Goal: Find specific page/section: Find specific page/section

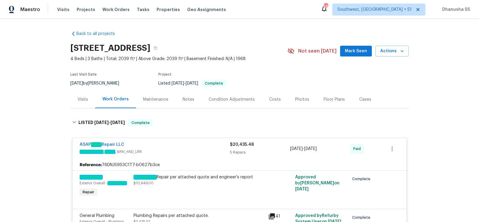
scroll to position [1375, 0]
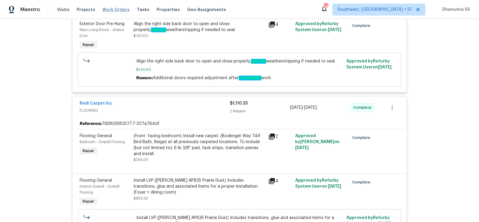
click at [110, 9] on span "Work Orders" at bounding box center [115, 10] width 27 height 6
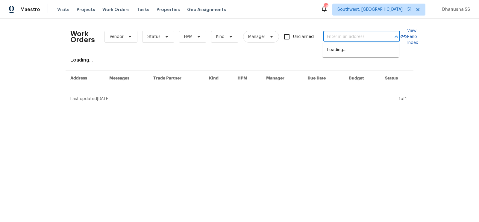
click at [360, 38] on input "text" at bounding box center [353, 36] width 60 height 9
paste input "108 Mistywood Dr, Mount Holly, NC 28120"
type input "108 Mistywood Dr, Mount Holly, NC 28120"
click at [351, 52] on li "108 Mistywood Dr, Mount Holly, NC 28120" at bounding box center [360, 53] width 77 height 16
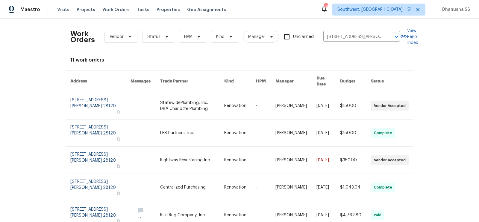
click at [266, 103] on link at bounding box center [265, 105] width 19 height 27
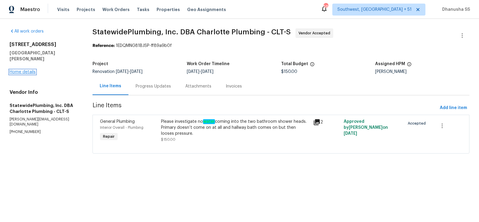
click at [16, 70] on link "Home details" at bounding box center [23, 72] width 26 height 4
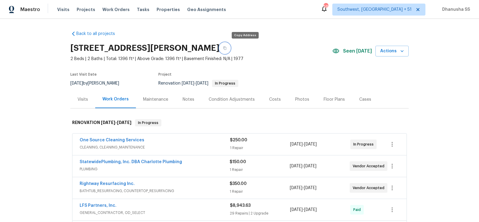
click at [230, 51] on button "button" at bounding box center [224, 48] width 11 height 11
click at [84, 100] on div "Visits" at bounding box center [83, 100] width 10 height 6
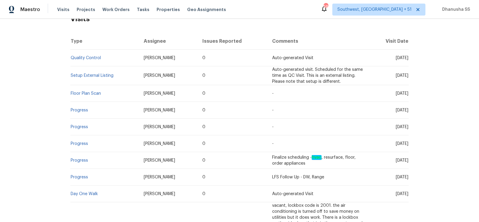
scroll to position [71, 0]
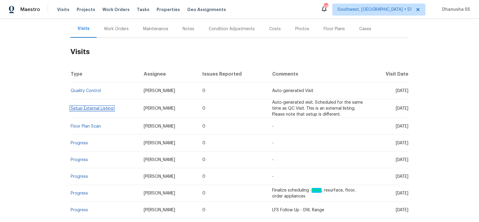
click at [90, 107] on link "Setup External Listing" at bounding box center [92, 109] width 43 height 4
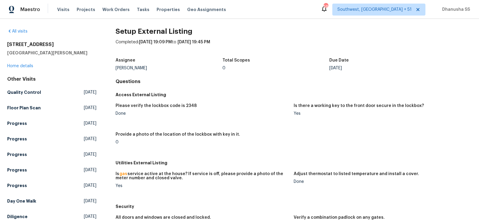
scroll to position [91, 0]
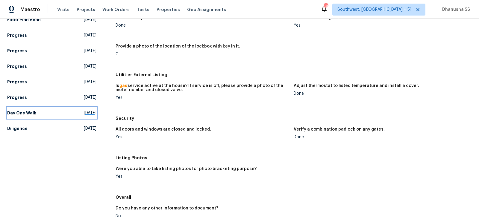
click at [84, 113] on span "Wed, Sep 10 2025" at bounding box center [90, 113] width 13 height 6
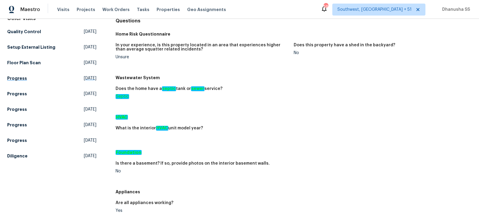
scroll to position [23, 0]
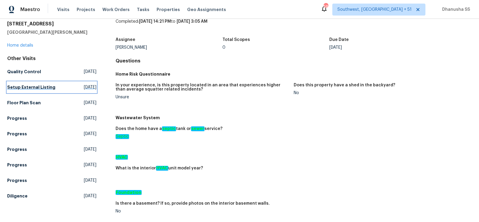
click at [25, 91] on link "Setup External Listing [DATE]" at bounding box center [51, 87] width 89 height 11
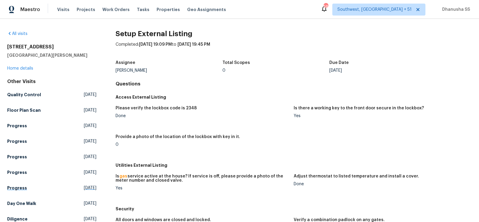
scroll to position [39, 0]
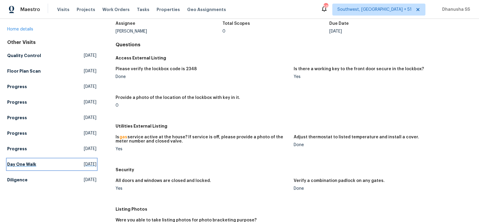
click at [53, 169] on link "Day One Walk Wed, Sep 10 2025" at bounding box center [51, 164] width 89 height 11
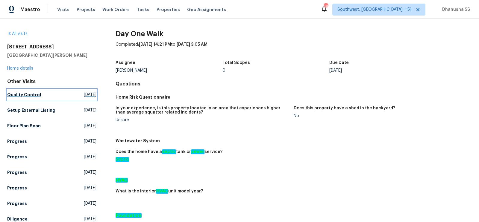
click at [84, 94] on span "[DATE]" at bounding box center [90, 95] width 13 height 6
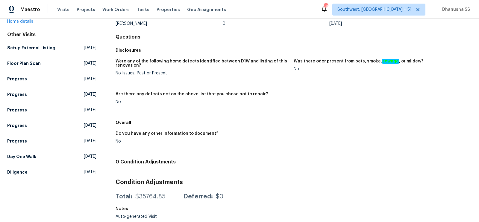
scroll to position [43, 0]
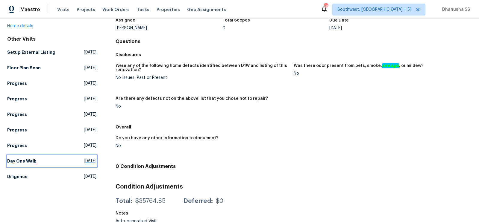
click at [89, 159] on span "Wed, Sep 10 2025" at bounding box center [90, 161] width 13 height 6
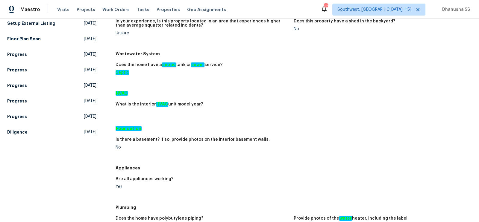
scroll to position [53, 0]
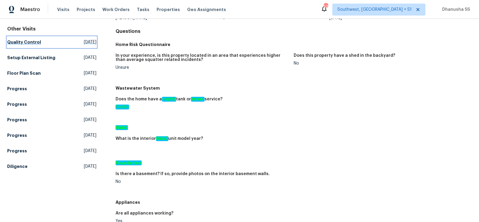
click at [84, 43] on span "[DATE]" at bounding box center [90, 42] width 13 height 6
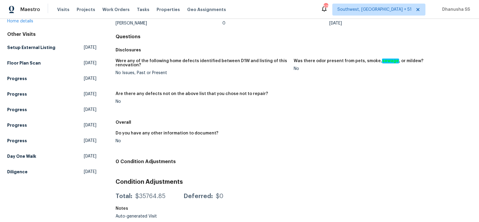
scroll to position [47, 0]
click at [77, 160] on link "Day One Walk Wed, Sep 10 2025" at bounding box center [51, 156] width 89 height 11
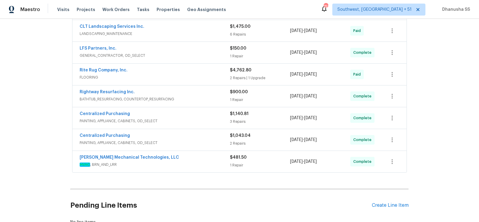
scroll to position [242, 0]
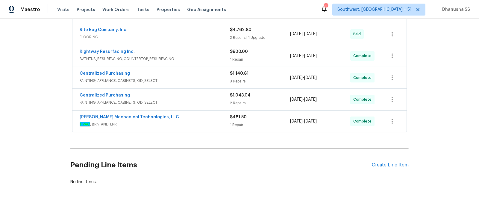
click at [204, 122] on span "HVAC , BRN_AND_LRR" at bounding box center [155, 125] width 150 height 6
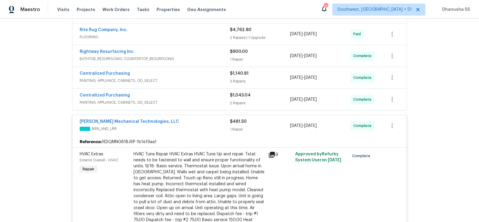
click at [204, 104] on div "Centralized Purchasing PAINTING, APPLIANCE, CABINETS, OD_SELECT" at bounding box center [155, 99] width 150 height 14
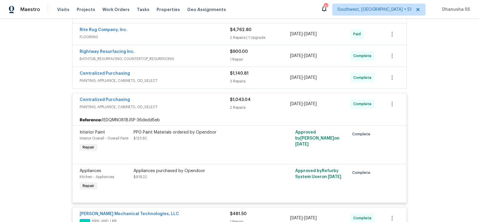
click at [204, 74] on div "Centralized Purchasing" at bounding box center [155, 74] width 150 height 7
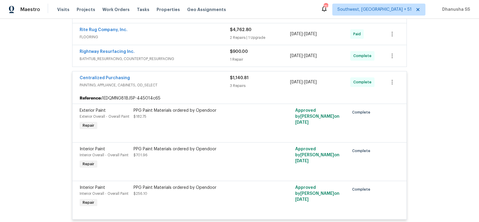
click at [211, 53] on div "Rightway Resurfacing Inc." at bounding box center [155, 52] width 150 height 7
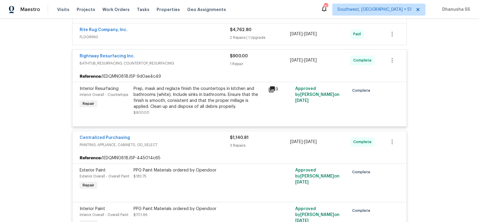
click at [210, 29] on div "Rite Rug Company, Inc." at bounding box center [155, 30] width 150 height 7
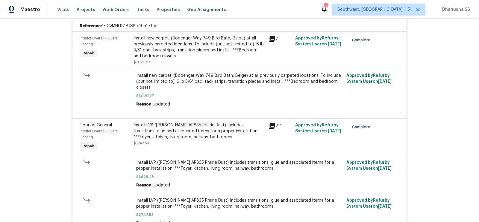
scroll to position [269, 0]
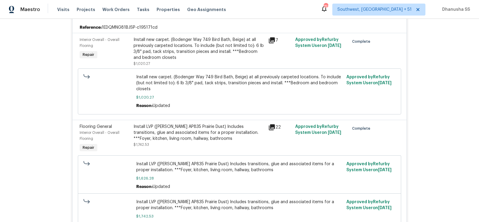
click at [224, 56] on div "Install new carpet. (Bodenger Way 749 Bird Bath, Beige) at all previously carpe…" at bounding box center [198, 49] width 131 height 24
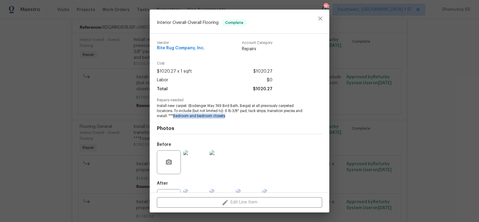
drag, startPoint x: 173, startPoint y: 116, endPoint x: 225, endPoint y: 114, distance: 52.1
click at [225, 114] on span "Install new carpet. (Bodenger Way 749 Bird Bath, Beige) at all previously carpe…" at bounding box center [231, 111] width 149 height 15
copy span "Bedroom and bedroom closets"
click at [320, 17] on icon "close" at bounding box center [320, 18] width 7 height 7
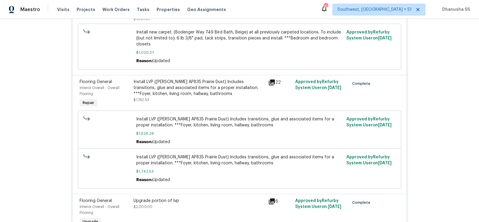
scroll to position [313, 0]
click at [193, 90] on div "Install LVP (Knighton AP835 Prairie Dust) Includes transitions, glue and associ…" at bounding box center [198, 89] width 131 height 18
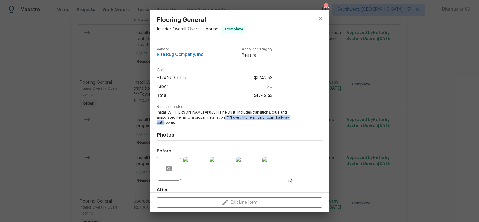
drag, startPoint x: 202, startPoint y: 117, endPoint x: 283, endPoint y: 119, distance: 81.1
click at [283, 119] on span "Install LVP (Knighton AP835 Prairie Dust) Includes transitions, glue and associ…" at bounding box center [231, 117] width 149 height 15
copy span "Foyer, kitchen, living room, hallway, bathrooms"
click at [322, 16] on icon "close" at bounding box center [320, 18] width 7 height 7
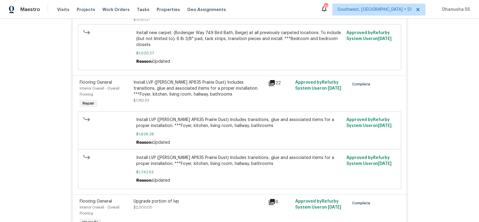
scroll to position [389, 0]
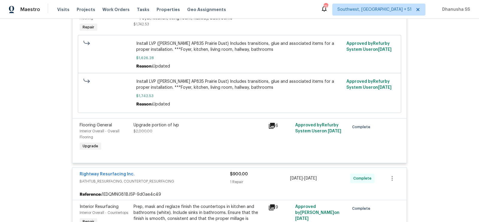
click at [169, 133] on div "Upgrade portion of lvp $2,000.00" at bounding box center [198, 128] width 131 height 12
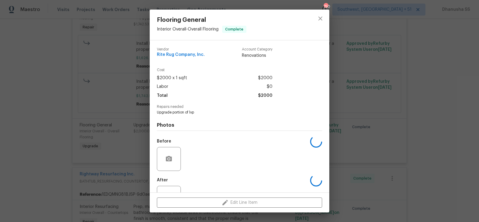
scroll to position [23, 0]
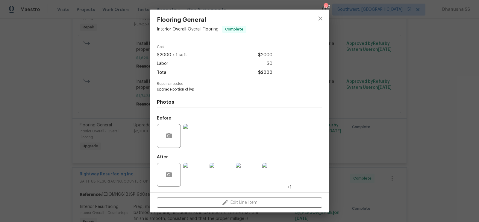
click at [197, 182] on img at bounding box center [195, 175] width 24 height 24
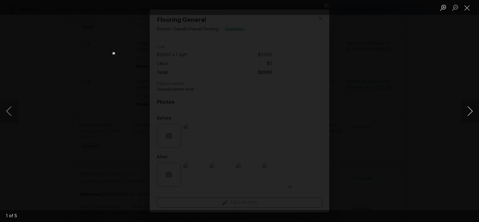
click at [466, 107] on button "Next image" at bounding box center [470, 111] width 18 height 24
click at [438, 90] on div "Lightbox" at bounding box center [239, 111] width 479 height 222
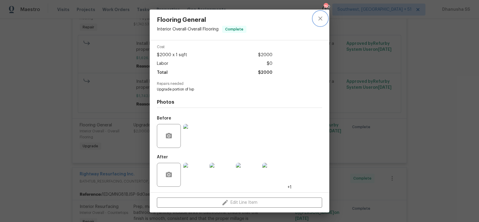
click at [318, 19] on icon "close" at bounding box center [320, 18] width 7 height 7
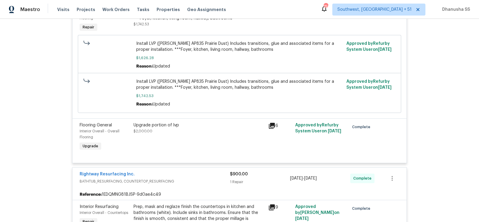
click at [169, 50] on span "Install LVP (Knighton AP835 Prairie Dust) Includes transitions, glue and associ…" at bounding box center [239, 47] width 207 height 12
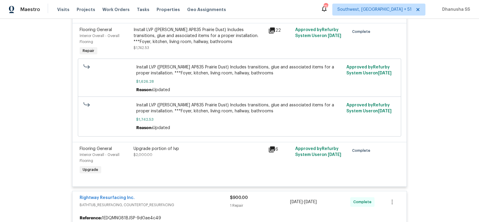
click at [169, 47] on div "Install LVP (Knighton AP835 Prairie Dust) Includes transitions, glue and associ…" at bounding box center [198, 39] width 131 height 24
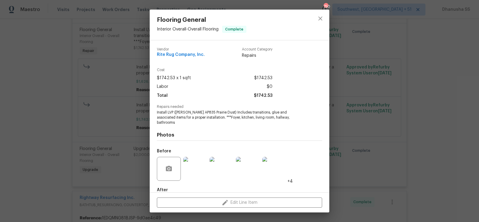
scroll to position [28, 0]
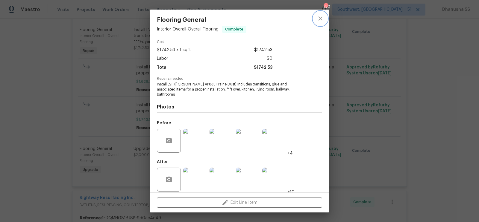
click at [319, 22] on icon "close" at bounding box center [320, 18] width 7 height 7
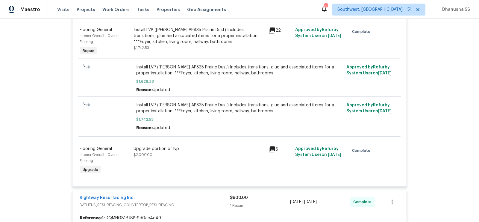
click at [200, 53] on div "Install LVP (Knighton AP835 Prairie Dust) Includes transitions, glue and associ…" at bounding box center [199, 42] width 135 height 34
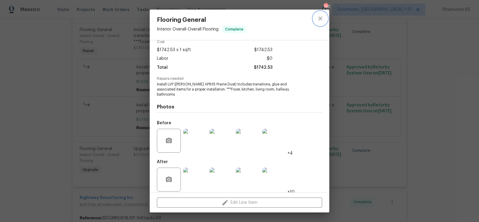
click at [320, 25] on button "close" at bounding box center [320, 18] width 14 height 14
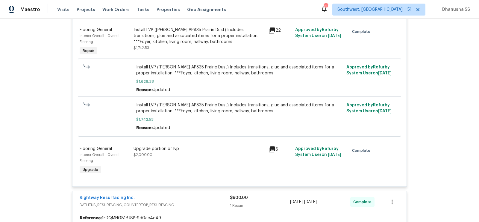
click at [184, 156] on div "Upgrade portion of lvp $2,000.00" at bounding box center [198, 152] width 131 height 12
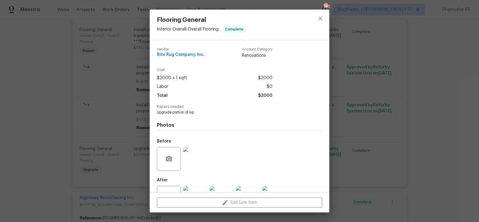
scroll to position [23, 0]
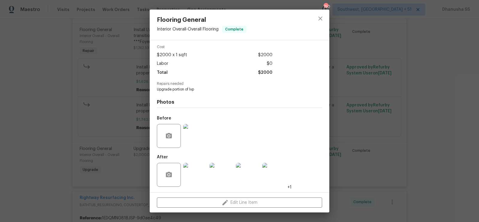
click at [194, 173] on img at bounding box center [195, 175] width 24 height 24
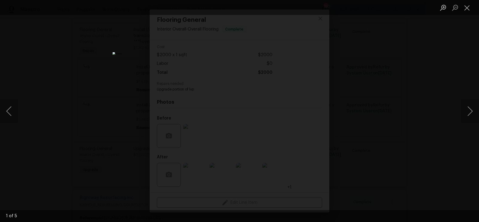
click at [434, 63] on div "Lightbox" at bounding box center [239, 111] width 479 height 222
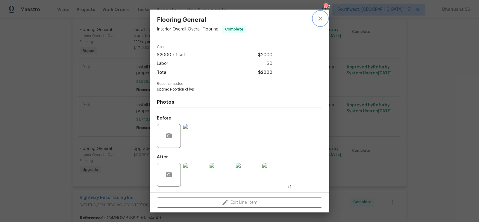
click at [323, 19] on icon "close" at bounding box center [320, 18] width 7 height 7
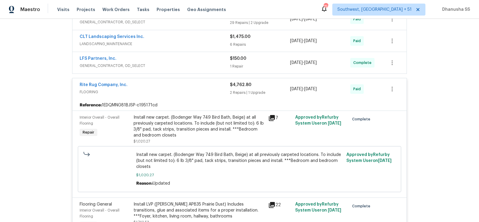
scroll to position [178, 0]
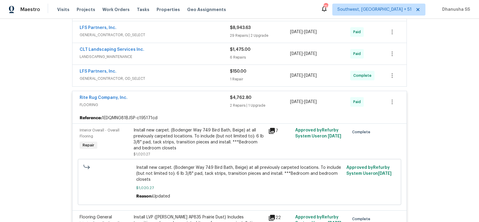
click at [200, 77] on span "GENERAL_CONTRACTOR, OD_SELECT" at bounding box center [155, 79] width 150 height 6
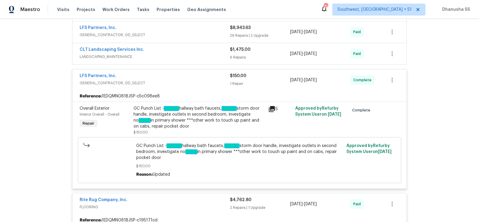
click at [202, 54] on span "LANDSCAPING_MAINTENANCE" at bounding box center [155, 57] width 150 height 6
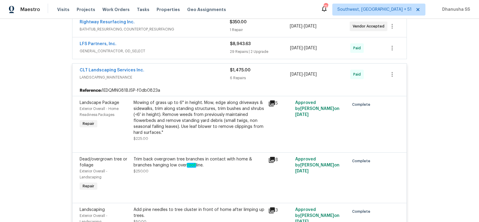
scroll to position [104, 0]
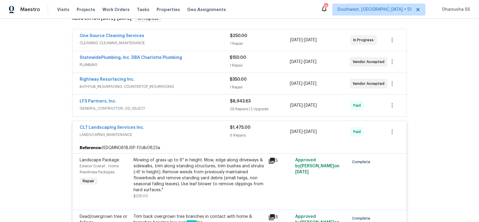
click at [208, 85] on span "BATHTUB_RESURFACING, COUNTERTOP_RESURFACING" at bounding box center [155, 87] width 150 height 6
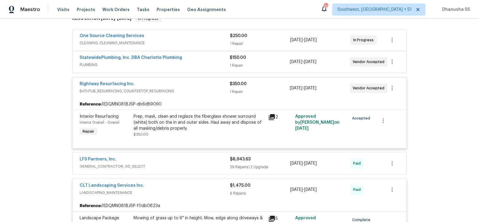
click at [209, 60] on div "StatewidePlumbing, Inc. DBA Charlotte Plumbing" at bounding box center [155, 58] width 150 height 7
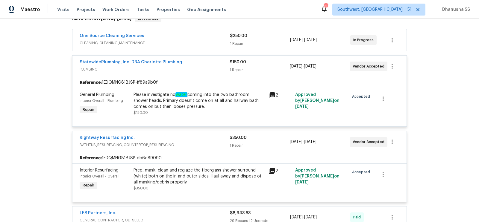
click at [211, 39] on div "One Source Cleaning Services" at bounding box center [155, 36] width 150 height 7
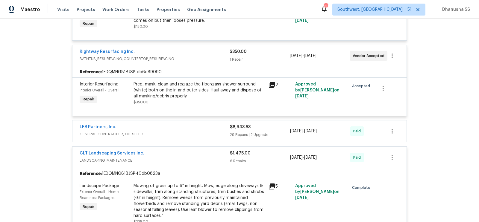
scroll to position [368, 0]
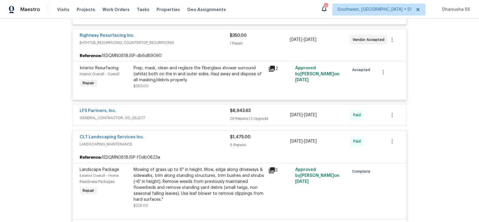
click at [198, 110] on div "LFS Partners, Inc." at bounding box center [155, 111] width 150 height 7
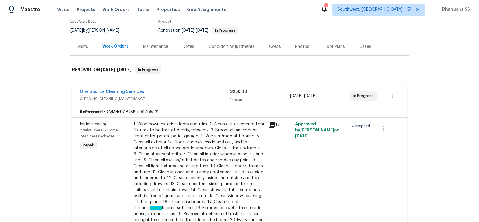
scroll to position [0, 0]
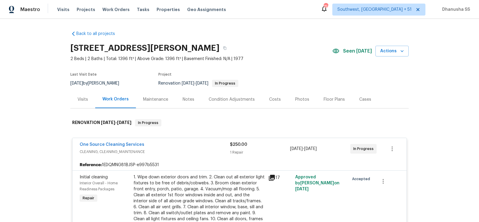
click at [85, 100] on div "Visits" at bounding box center [83, 100] width 10 height 6
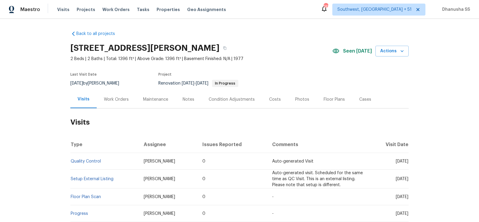
click at [112, 92] on div "Work Orders" at bounding box center [116, 100] width 39 height 18
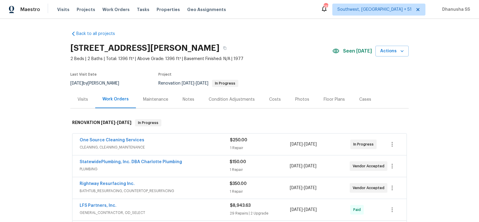
click at [114, 96] on div "Work Orders" at bounding box center [115, 99] width 26 height 6
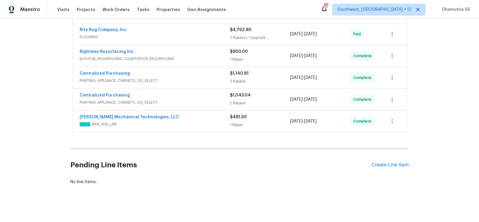
click at [195, 116] on div "Johnson's Mechanical Technologies, LLC" at bounding box center [155, 117] width 150 height 7
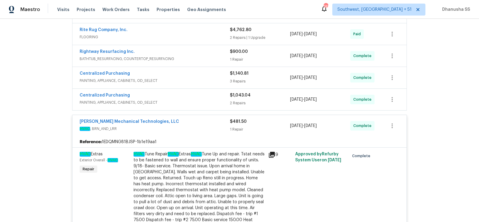
click at [207, 177] on div "HVAC Tune Repair HVAC Extras HVAC Tune Up and repair. Tstat needs to be fastene…" at bounding box center [198, 196] width 131 height 90
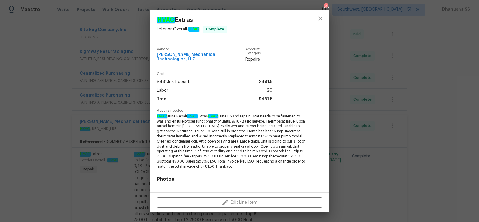
scroll to position [73, 0]
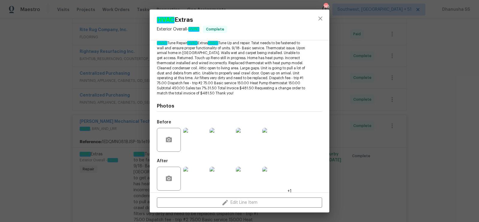
click at [397, 119] on div "HVAC Extras Exterior Overall - HVAC Complete Vendor Johnson's Mechanical Techno…" at bounding box center [239, 111] width 479 height 222
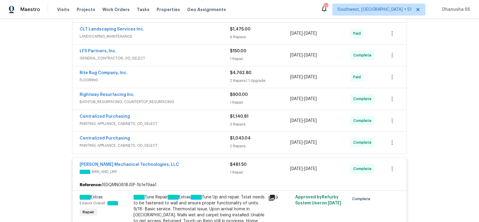
scroll to position [0, 0]
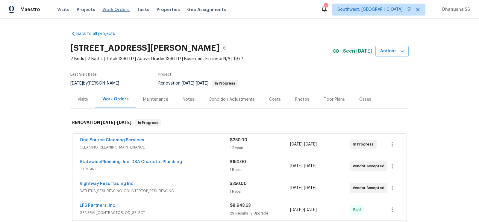
click at [107, 10] on span "Work Orders" at bounding box center [115, 10] width 27 height 6
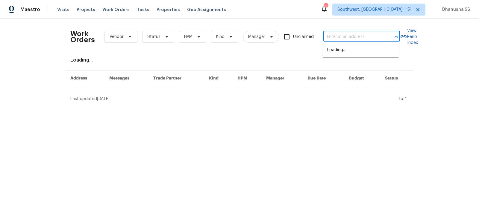
click at [350, 32] on input "text" at bounding box center [353, 36] width 60 height 9
paste input "5542 Santeelah Ct, Charlotte, NC 28217"
type input "5542 Santeelah Ct, Charlotte, NC 28217"
click at [353, 52] on li "5542 Santeelah Ct, Charlotte, NC 28217" at bounding box center [360, 50] width 77 height 10
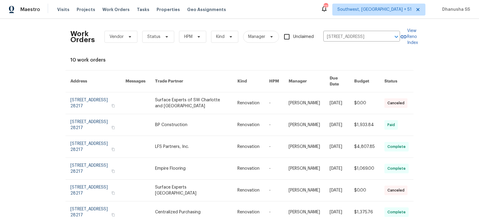
click at [226, 92] on link at bounding box center [196, 103] width 82 height 22
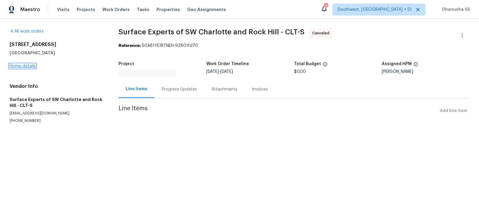
click at [27, 68] on link "Home details" at bounding box center [23, 66] width 26 height 4
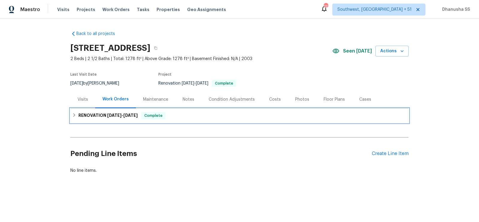
click at [200, 116] on div "RENOVATION 9/16/25 - 10/24/25 Complete" at bounding box center [239, 115] width 335 height 7
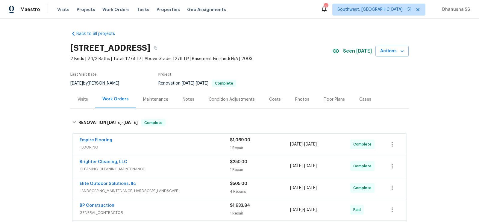
click at [84, 99] on div "Visits" at bounding box center [83, 100] width 10 height 6
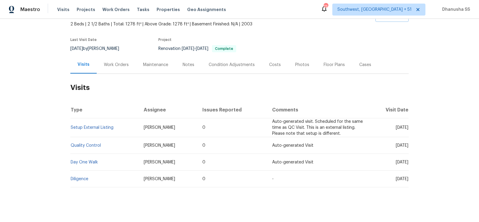
scroll to position [40, 0]
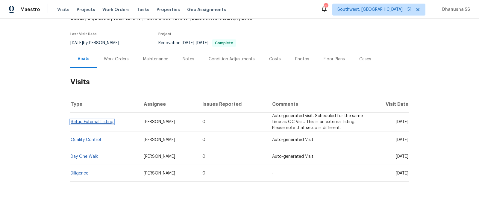
click at [85, 122] on link "Setup External Listing" at bounding box center [92, 122] width 43 height 4
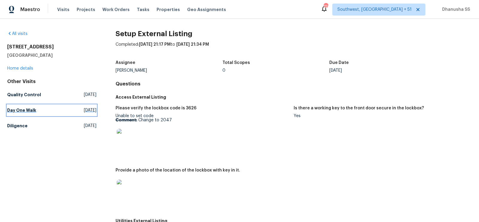
click at [84, 112] on span "[DATE]" at bounding box center [90, 110] width 13 height 6
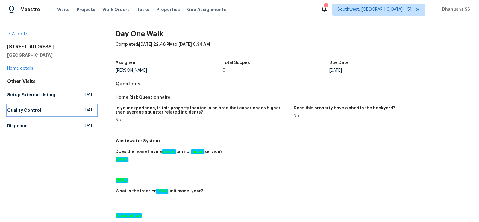
click at [84, 112] on span "[DATE]" at bounding box center [90, 110] width 13 height 6
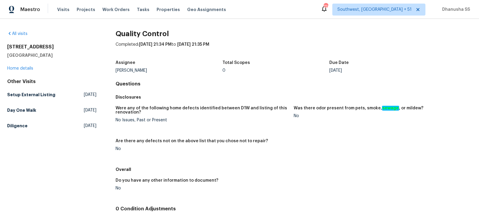
scroll to position [47, 0]
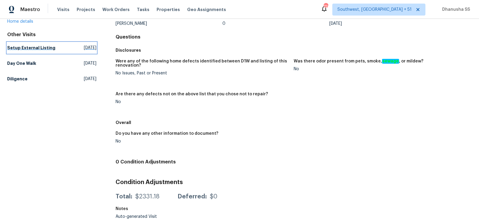
click at [45, 49] on h5 "Setup External Listing" at bounding box center [31, 48] width 48 height 6
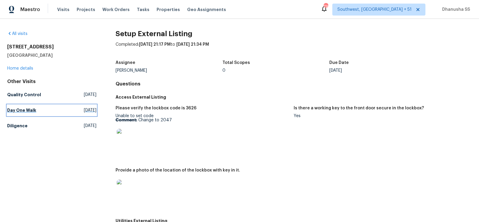
click at [34, 114] on link "Day One Walk Wed, Sep 17 2025" at bounding box center [51, 110] width 89 height 11
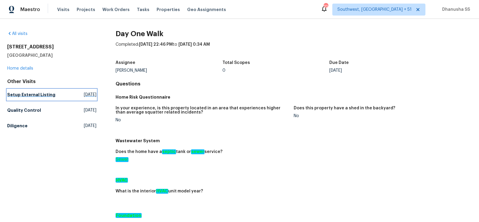
click at [39, 93] on h5 "Setup External Listing" at bounding box center [31, 95] width 48 height 6
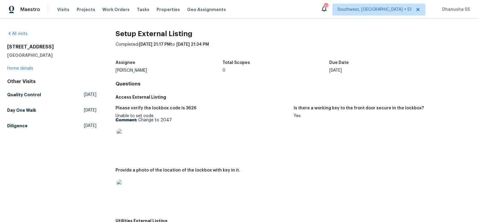
click at [32, 102] on div "Other Visits Quality Control Thu, Sep 25 2025 Day One Walk Wed, Sep 17 2025 Dil…" at bounding box center [51, 105] width 89 height 53
click at [32, 97] on h5 "Quality Control" at bounding box center [24, 95] width 34 height 6
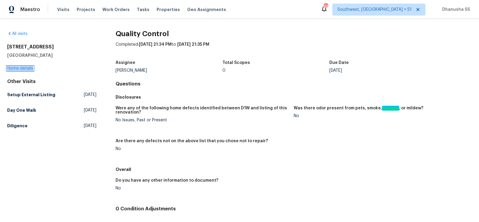
scroll to position [47, 0]
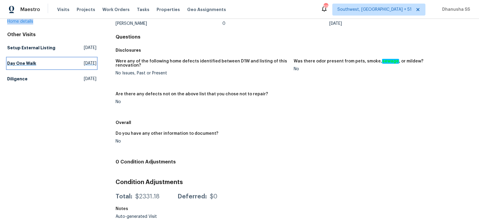
click at [29, 63] on h5 "Day One Walk" at bounding box center [21, 63] width 29 height 6
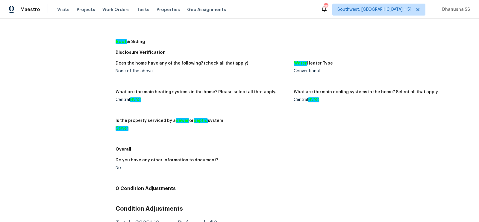
scroll to position [31, 0]
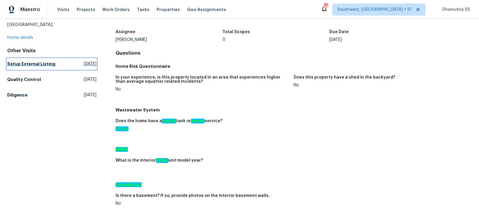
click at [86, 62] on span "[DATE]" at bounding box center [90, 64] width 13 height 6
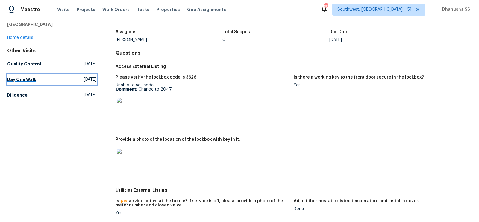
click at [84, 77] on span "[DATE]" at bounding box center [90, 80] width 13 height 6
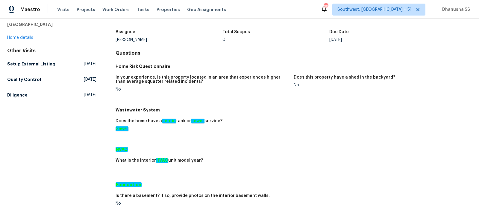
scroll to position [315, 0]
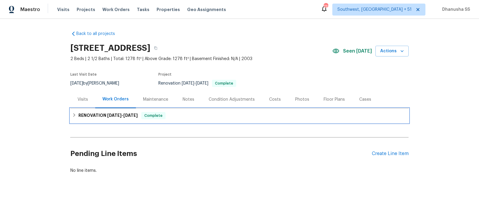
click at [179, 118] on div "RENOVATION 9/16/25 - 10/24/25 Complete" at bounding box center [239, 115] width 335 height 7
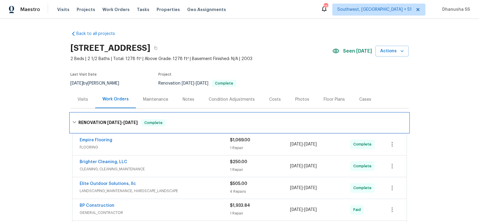
scroll to position [155, 0]
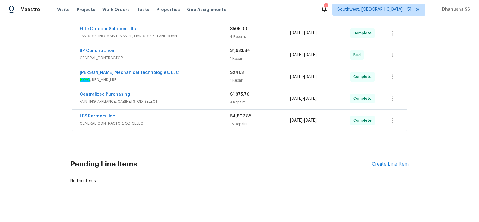
click at [218, 122] on span "GENERAL_CONTRACTOR, OD_SELECT" at bounding box center [155, 124] width 150 height 6
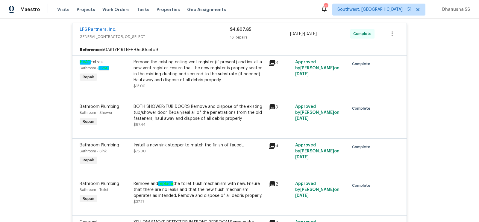
scroll to position [159, 0]
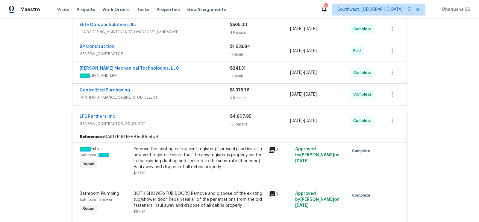
click at [206, 92] on div "Centralized Purchasing" at bounding box center [155, 90] width 150 height 7
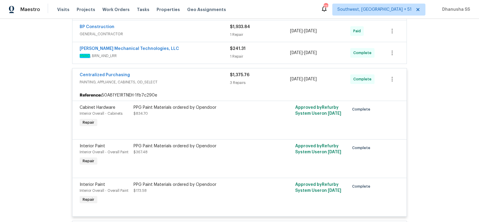
scroll to position [128, 0]
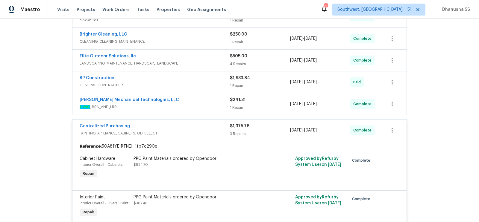
click at [202, 104] on span "HVAC , BRN_AND_LRR" at bounding box center [155, 107] width 150 height 6
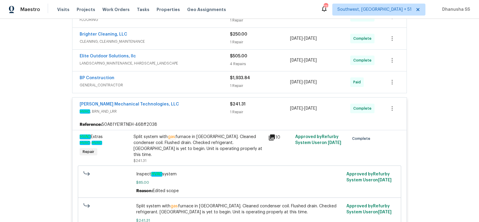
scroll to position [160, 0]
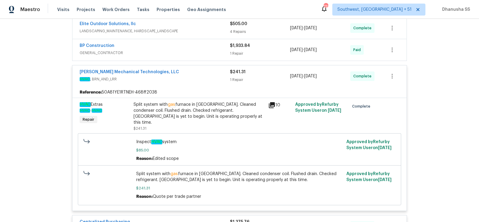
click at [194, 54] on span "GENERAL_CONTRACTOR" at bounding box center [155, 53] width 150 height 6
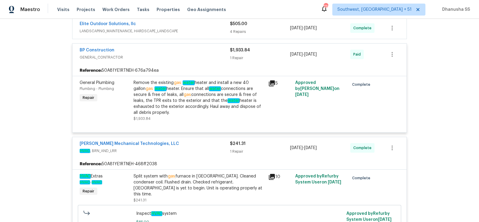
scroll to position [225, 0]
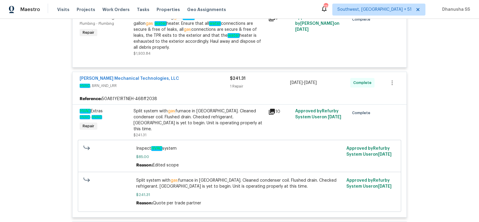
click at [165, 108] on div "Split system with gas furnace in attic. Cleaned condenser coil. Flushed drain. …" at bounding box center [198, 120] width 131 height 24
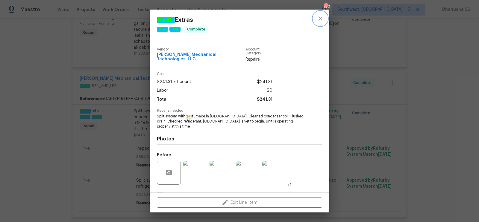
click at [319, 21] on icon "close" at bounding box center [320, 18] width 7 height 7
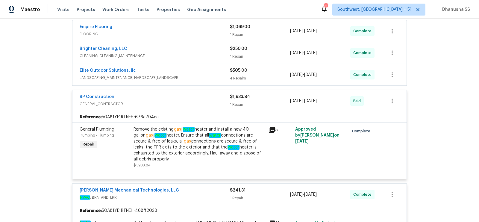
scroll to position [109, 0]
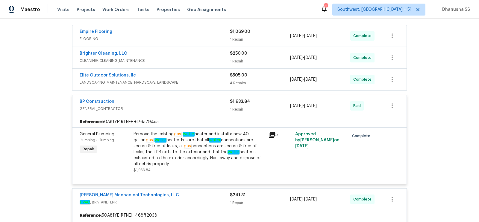
click at [187, 86] on div "Elite Outdoor Solutions, llc LANDSCAPING_MAINTENANCE, HARDSCAPE_LANDSCAPE" at bounding box center [155, 79] width 150 height 14
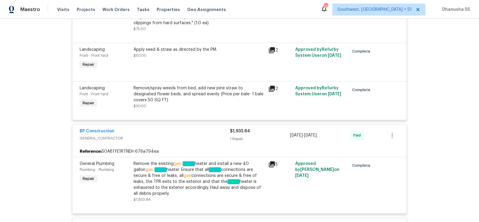
scroll to position [309, 0]
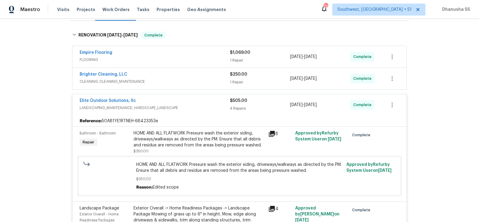
click at [205, 84] on div "Brighter Cleaning, LLC CLEANING, CLEANING_MAINTENANCE" at bounding box center [155, 79] width 150 height 14
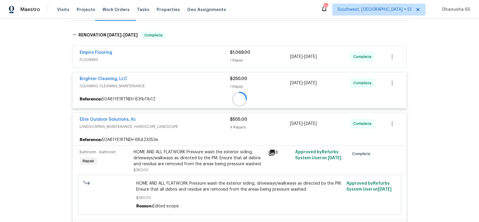
scroll to position [68, 0]
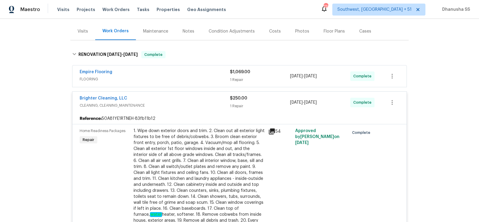
click at [205, 82] on div "Empire Flooring FLOORING" at bounding box center [155, 76] width 150 height 14
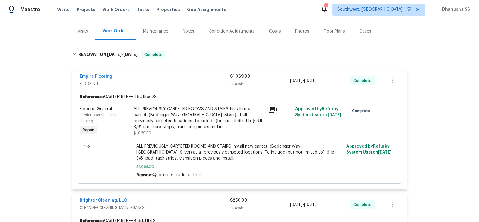
scroll to position [8, 0]
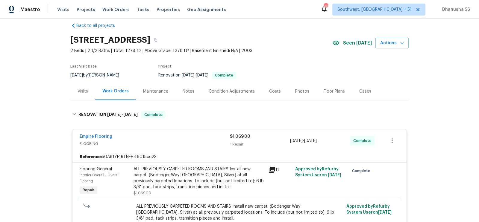
click at [84, 86] on div "Visits" at bounding box center [82, 92] width 25 height 18
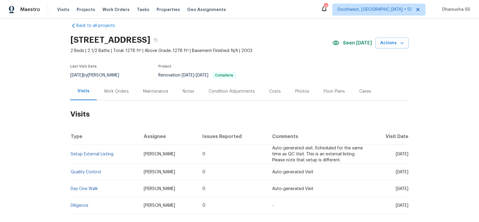
scroll to position [40, 0]
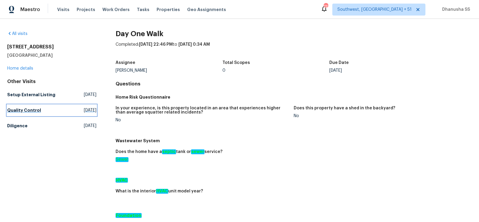
click at [45, 110] on link "Quality Control [DATE]" at bounding box center [51, 110] width 89 height 11
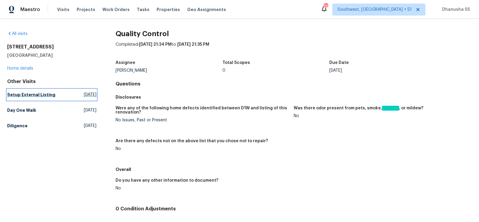
click at [30, 95] on h5 "Setup External Listing" at bounding box center [31, 95] width 48 height 6
